Goal: Check status: Check status

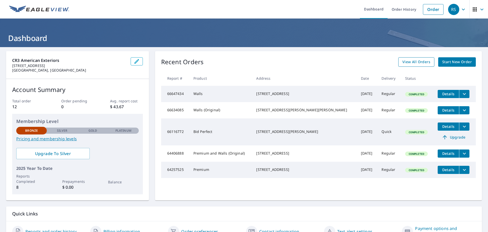
click at [420, 63] on span "View All Orders" at bounding box center [416, 62] width 28 height 6
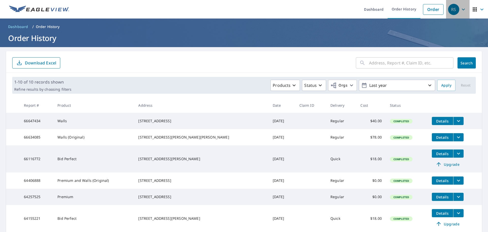
click at [461, 9] on icon "button" at bounding box center [463, 9] width 6 height 6
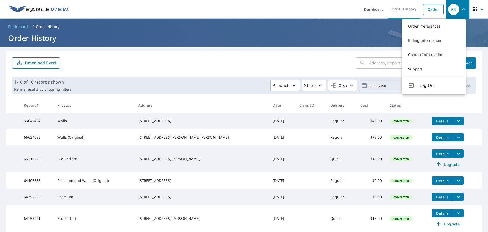
click at [422, 82] on button "Log Out" at bounding box center [434, 85] width 64 height 18
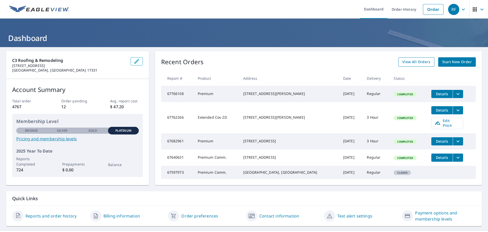
click at [415, 61] on span "View All Orders" at bounding box center [416, 62] width 28 height 6
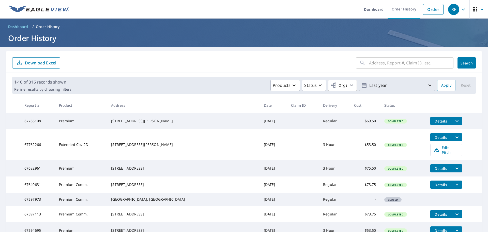
click at [403, 85] on p "Last year" at bounding box center [396, 85] width 59 height 9
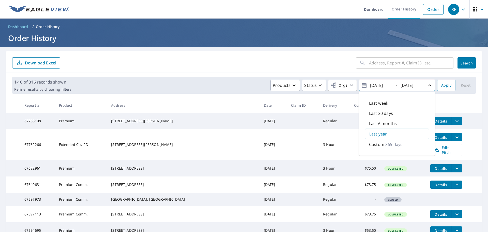
click at [390, 113] on div "Last 30 days" at bounding box center [397, 113] width 64 height 10
type input "[DATE]"
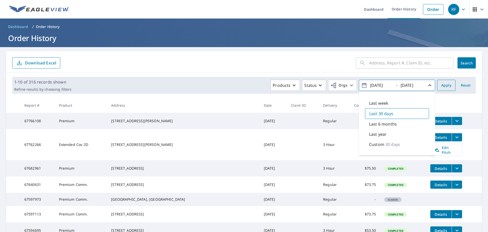
click at [441, 87] on span "Apply" at bounding box center [446, 85] width 10 height 6
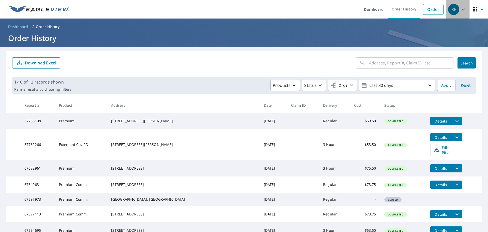
click at [460, 11] on icon "button" at bounding box center [463, 9] width 6 height 6
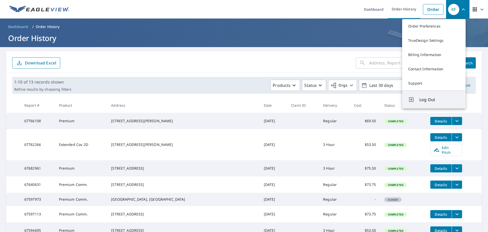
click at [440, 100] on span "Log Out" at bounding box center [439, 99] width 40 height 6
